Goal: Information Seeking & Learning: Learn about a topic

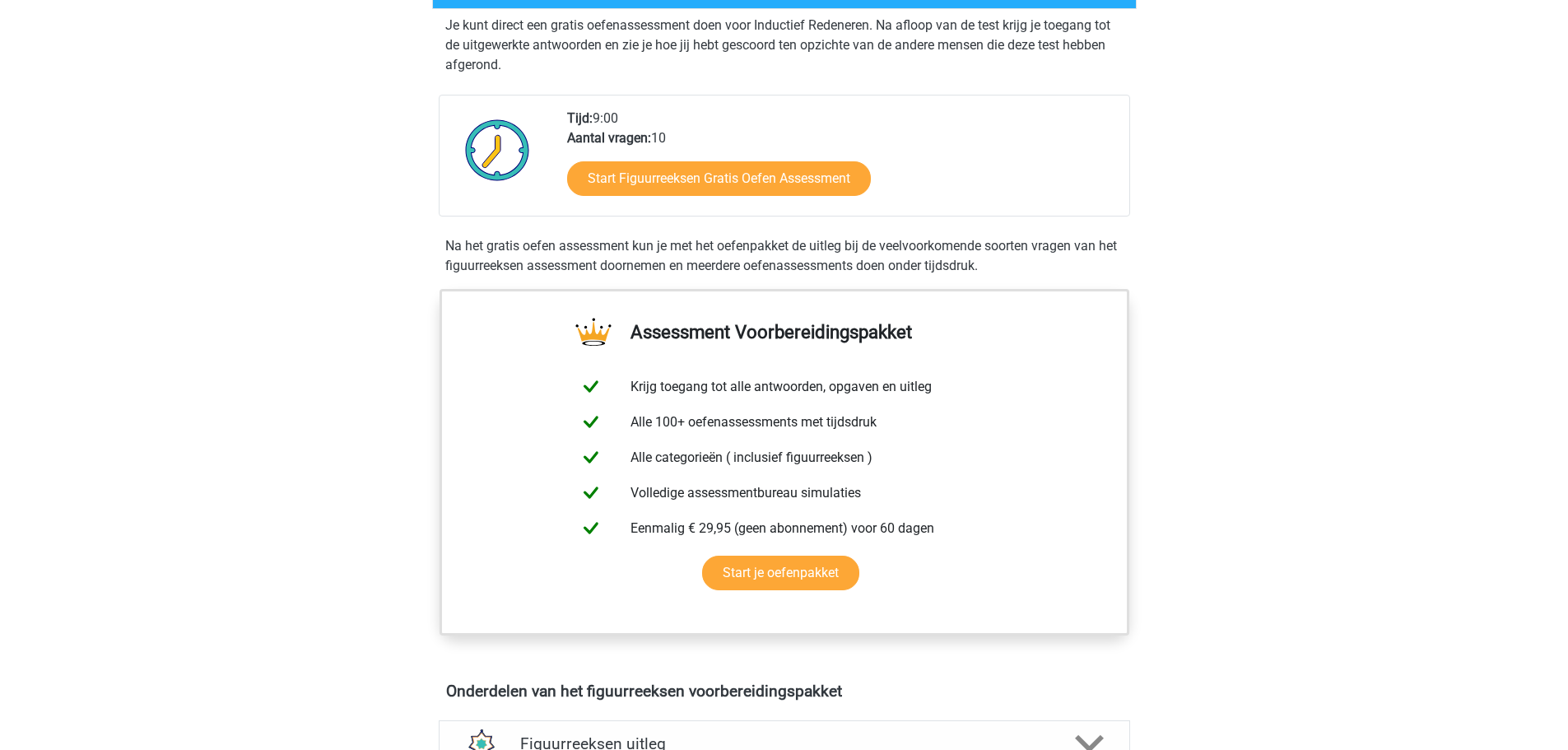
scroll to position [329, 0]
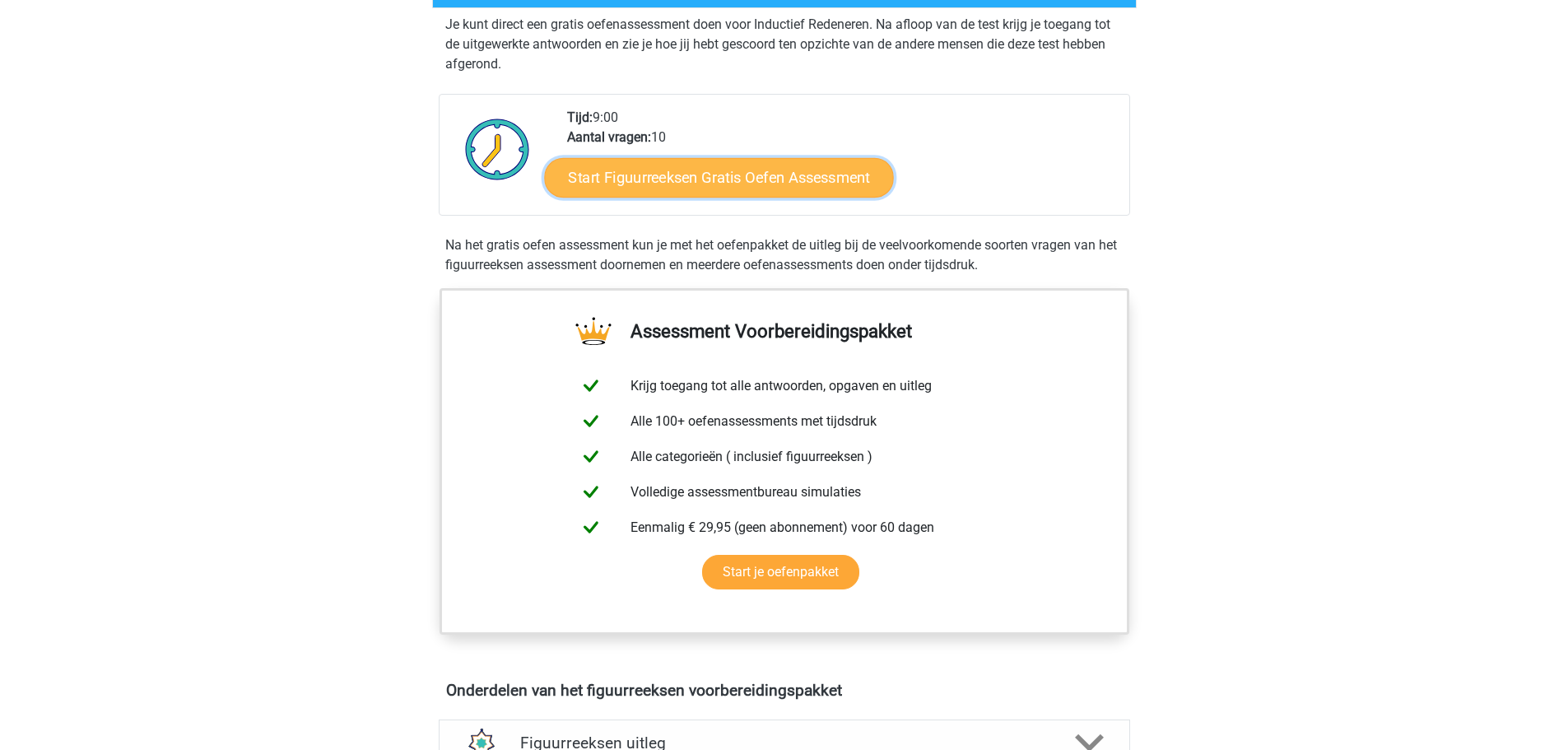
click at [786, 178] on link "Start Figuurreeksen Gratis Oefen Assessment" at bounding box center [718, 177] width 349 height 39
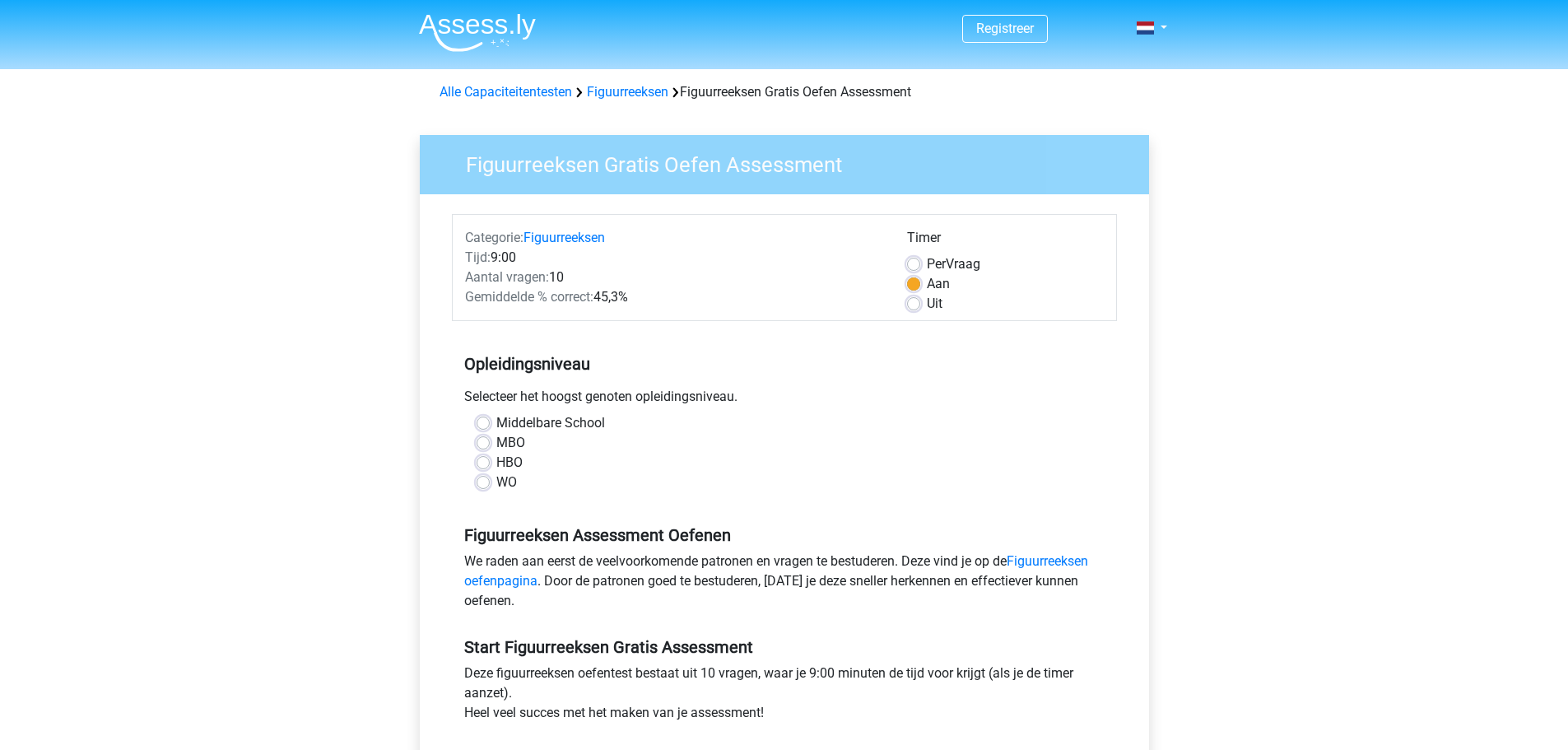
click at [519, 445] on label "MBO" at bounding box center [510, 443] width 28 height 20
click at [489, 445] on input "MBO" at bounding box center [483, 441] width 13 height 16
radio input "true"
click at [512, 463] on label "HBO" at bounding box center [509, 463] width 27 height 20
click at [489, 463] on input "HBO" at bounding box center [483, 461] width 13 height 16
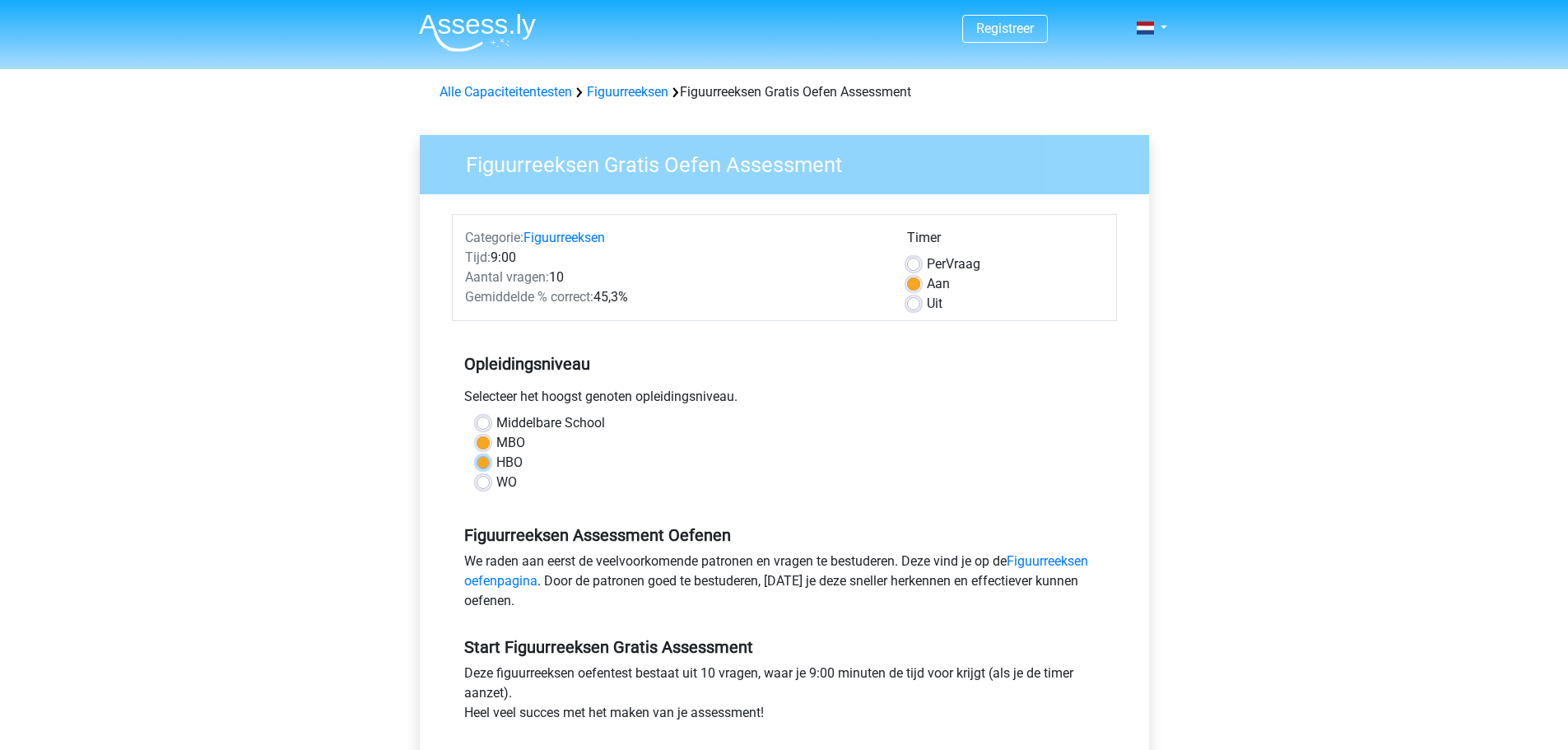
radio input "true"
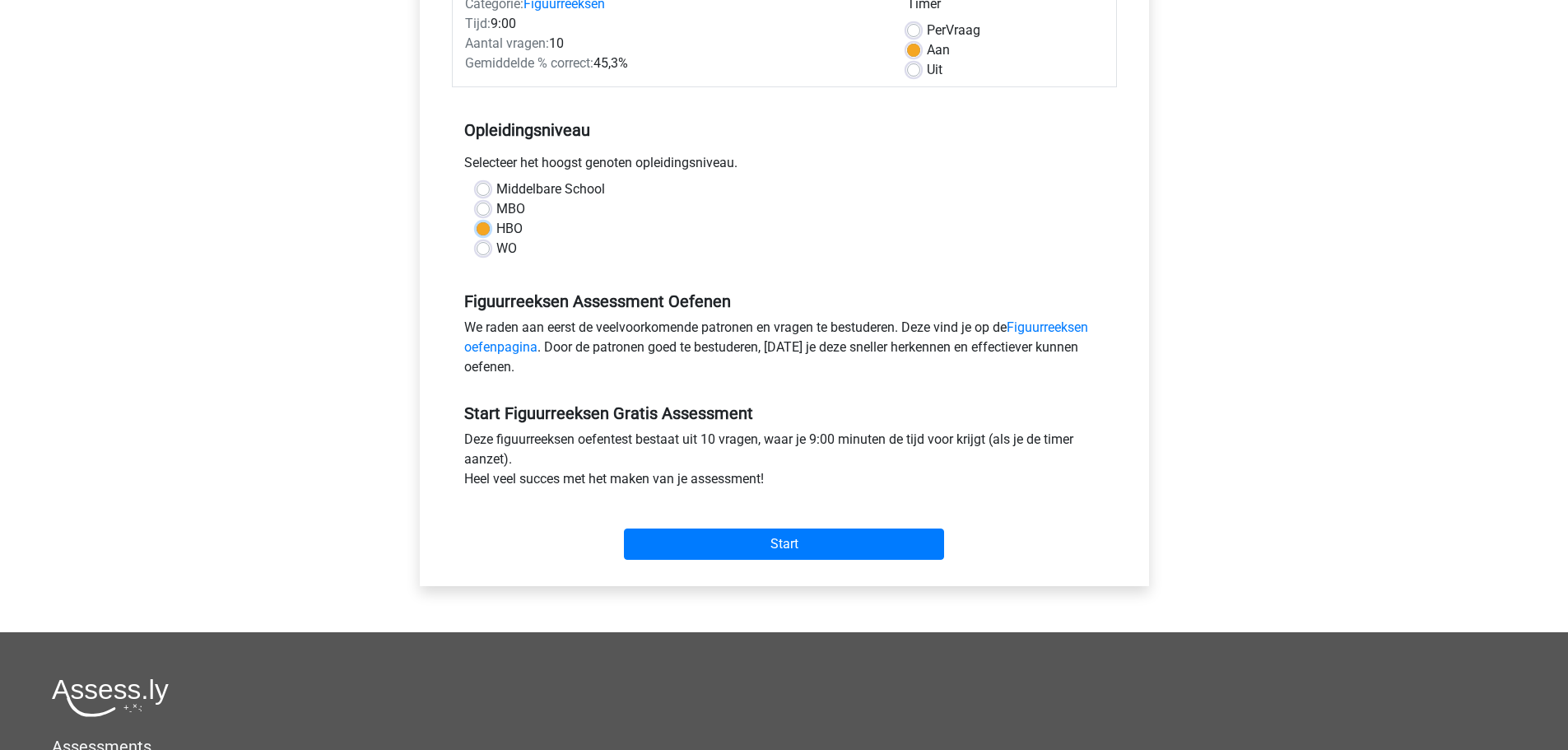
scroll to position [247, 0]
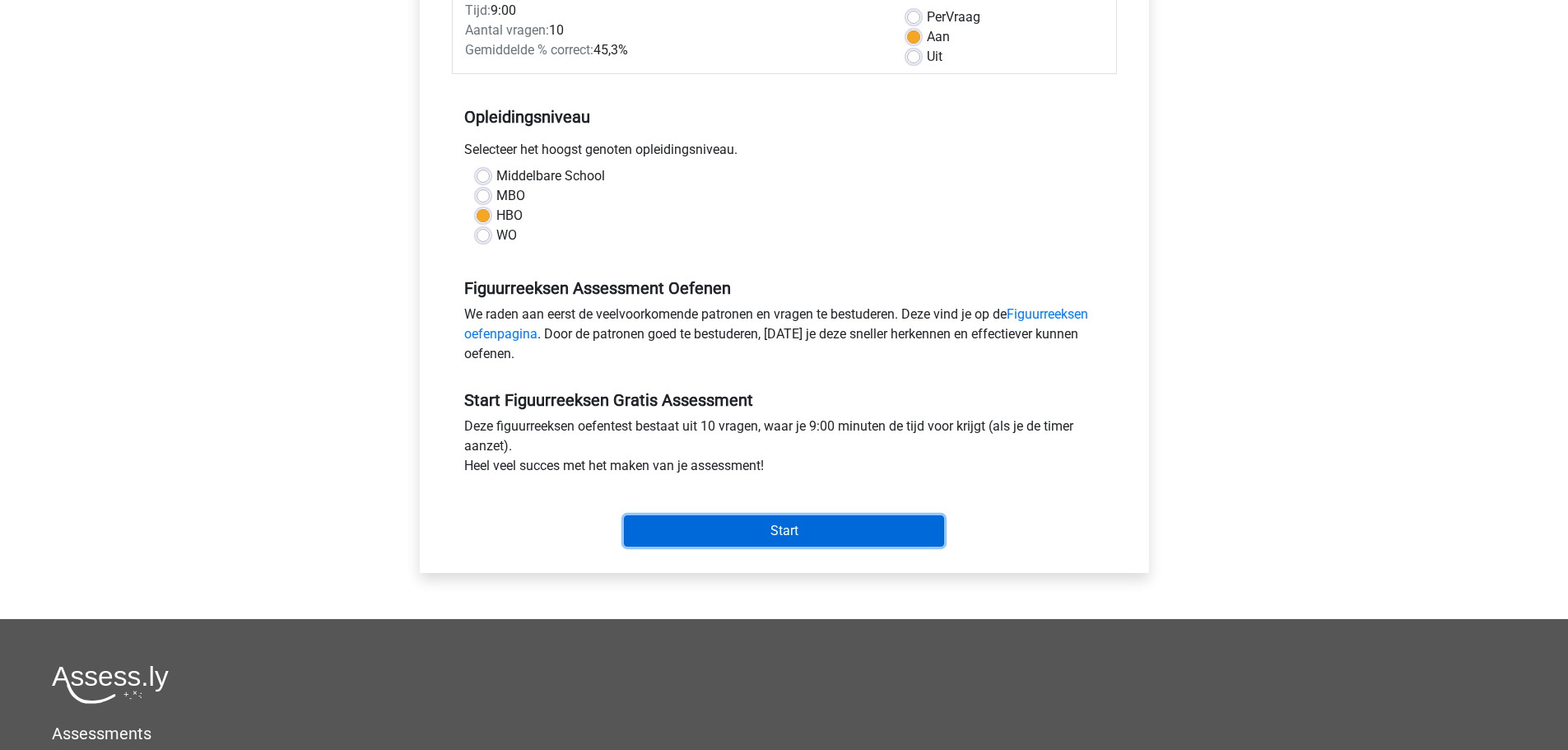
click at [852, 536] on input "Start" at bounding box center [784, 530] width 320 height 31
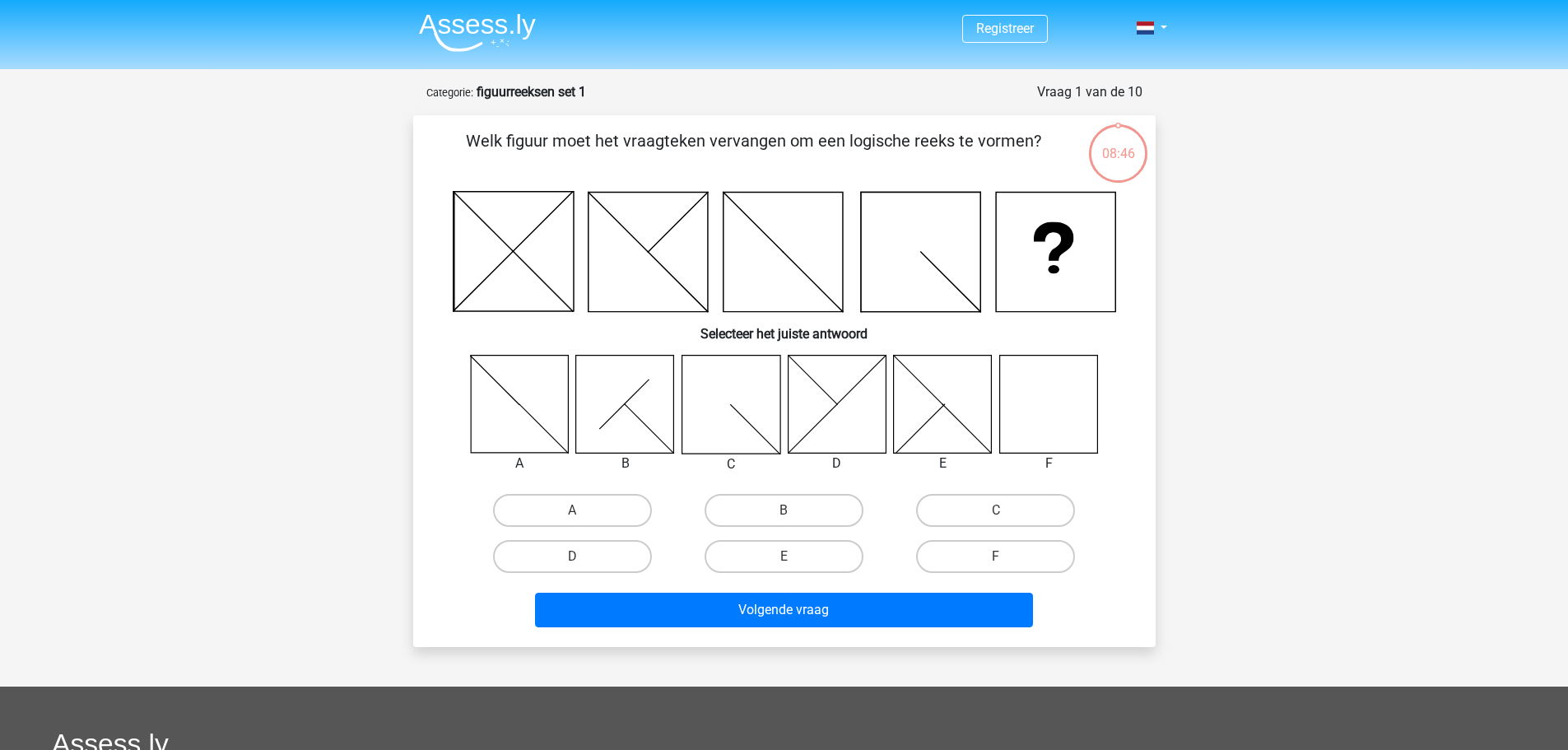
click at [611, 402] on icon at bounding box center [625, 403] width 98 height 98
click at [816, 488] on div "B" at bounding box center [783, 510] width 211 height 46
click at [809, 507] on label "B" at bounding box center [784, 510] width 159 height 33
click at [794, 510] on input "B" at bounding box center [789, 516] width 11 height 11
radio input "true"
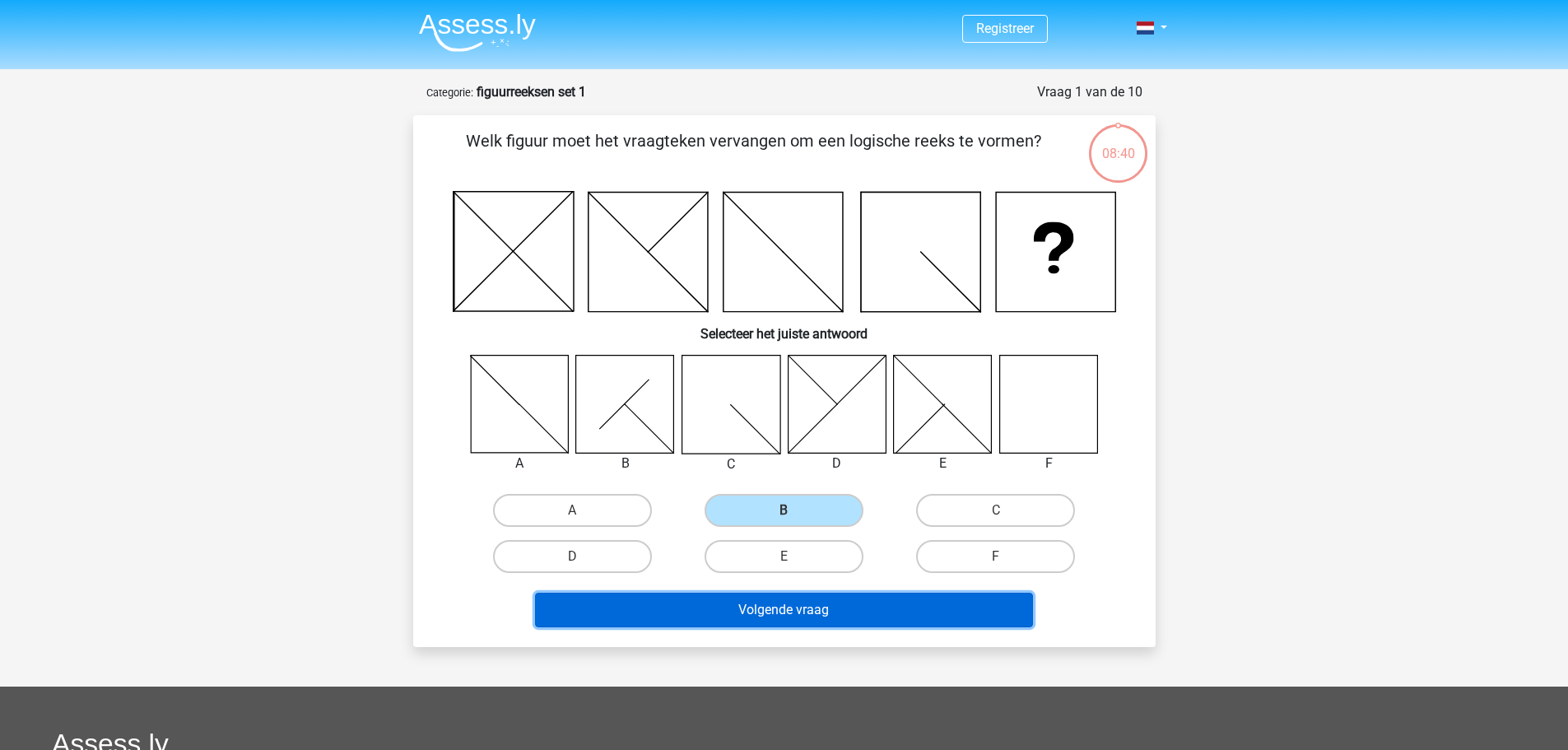
click at [770, 613] on button "Volgende vraag" at bounding box center [784, 610] width 498 height 35
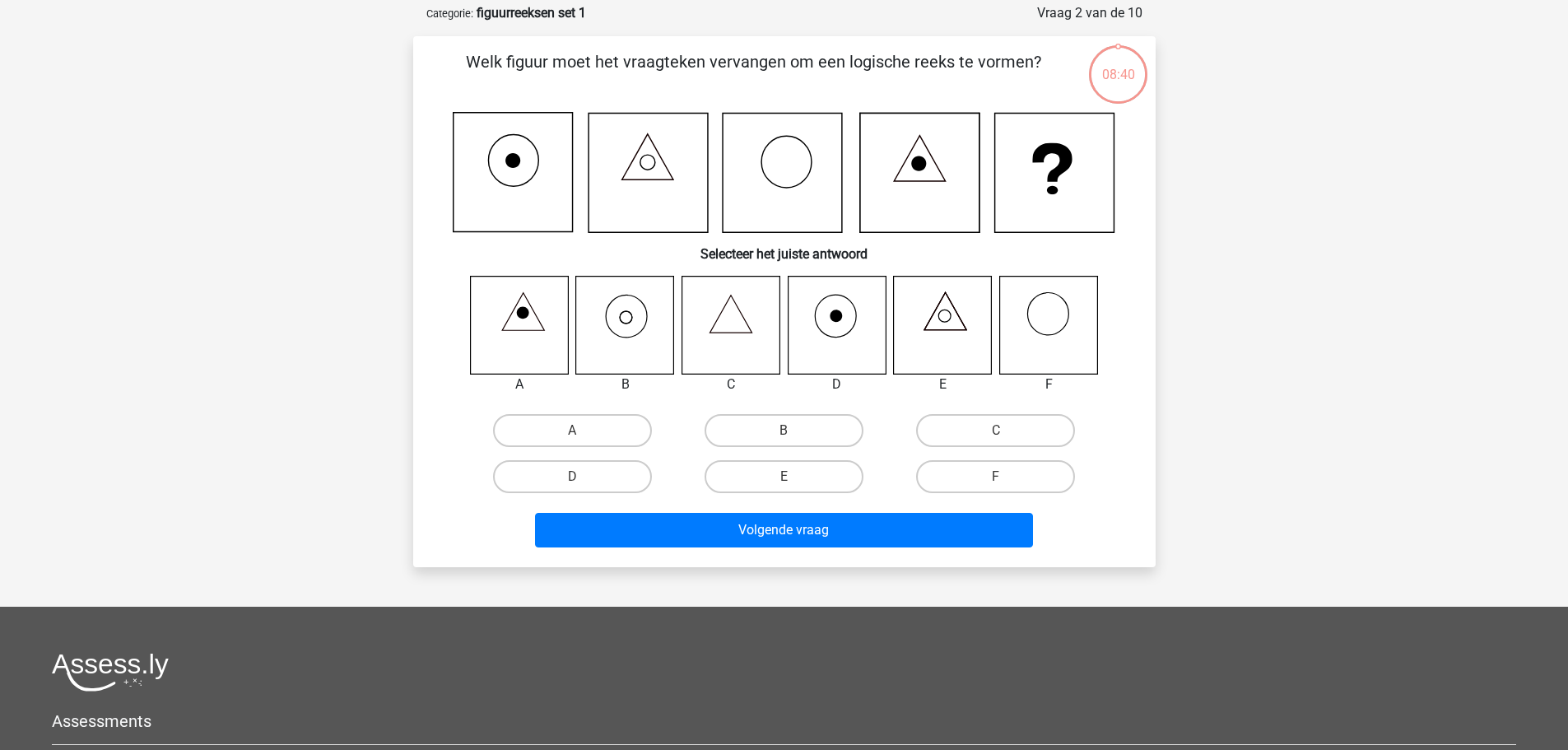
scroll to position [82, 0]
